Goal: Navigation & Orientation: Find specific page/section

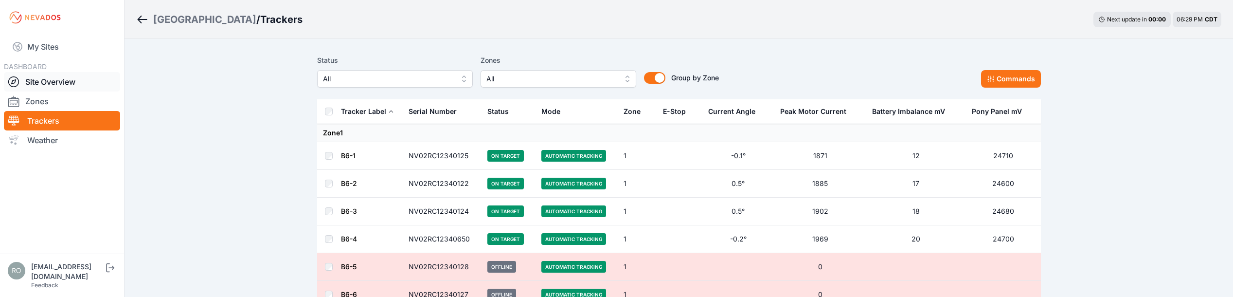
click at [35, 81] on link "Site Overview" at bounding box center [62, 81] width 116 height 19
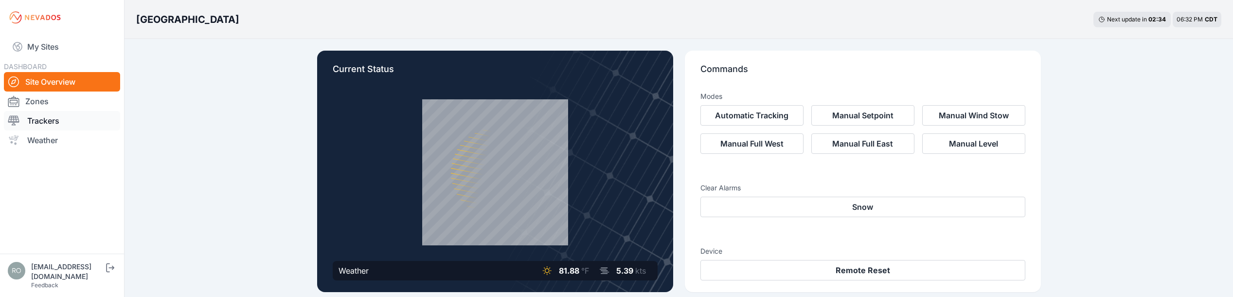
click at [25, 120] on div at bounding box center [17, 121] width 19 height 12
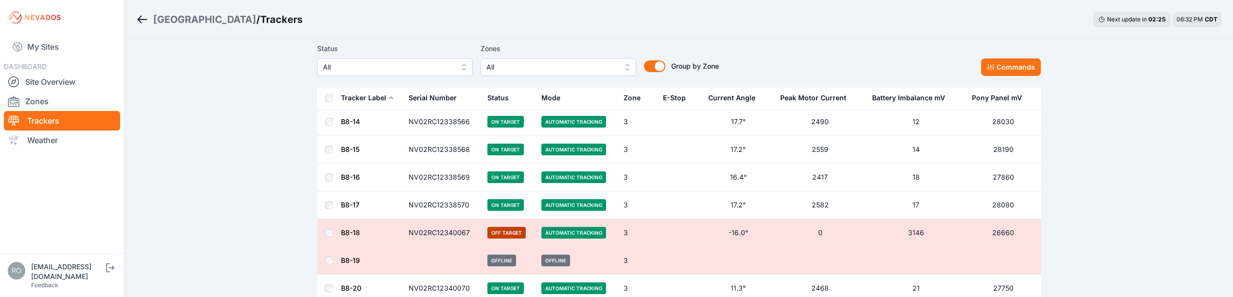
scroll to position [5539, 0]
